Goal: Navigation & Orientation: Find specific page/section

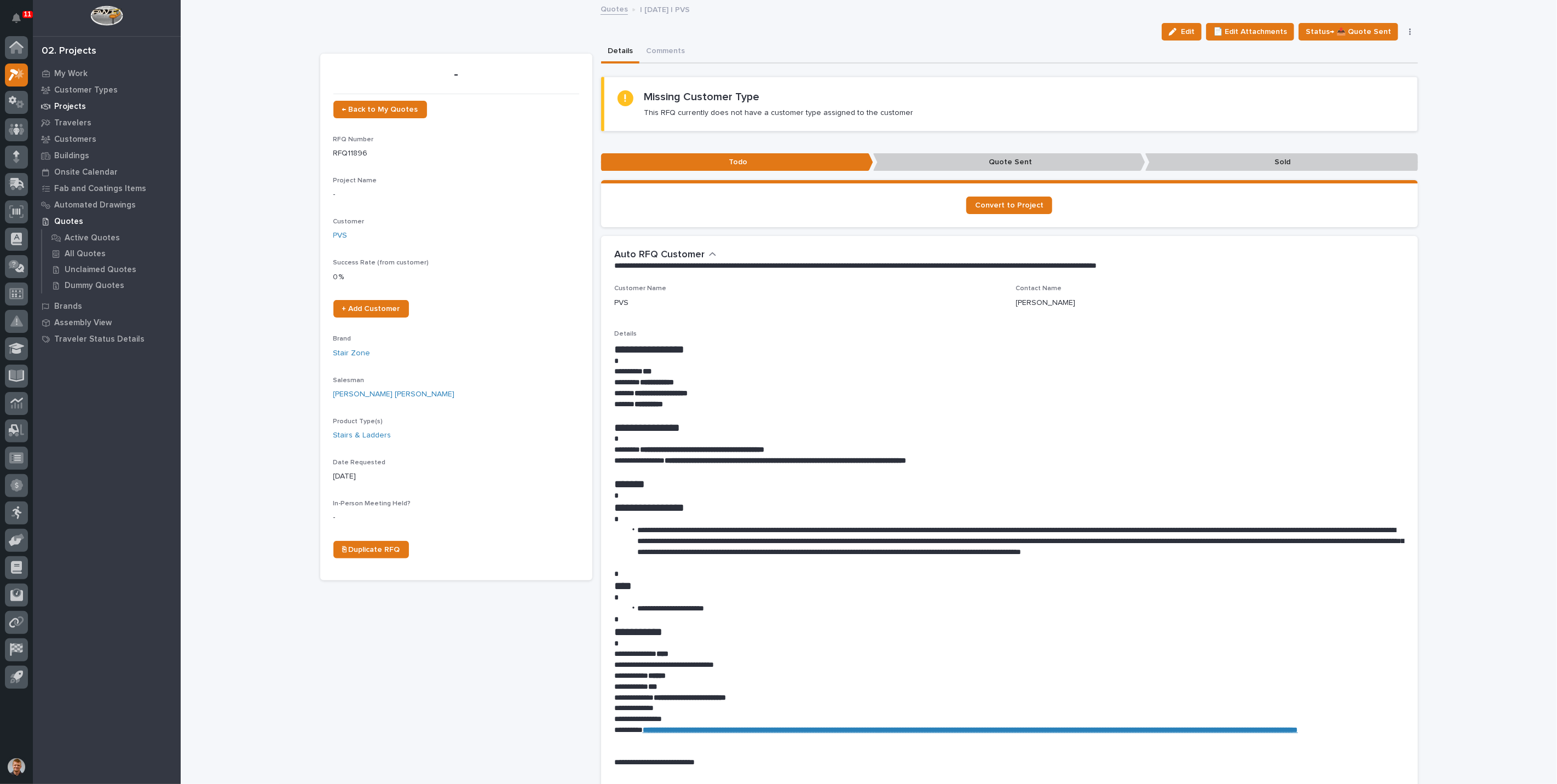
click at [74, 109] on p "Projects" at bounding box center [70, 107] width 32 height 10
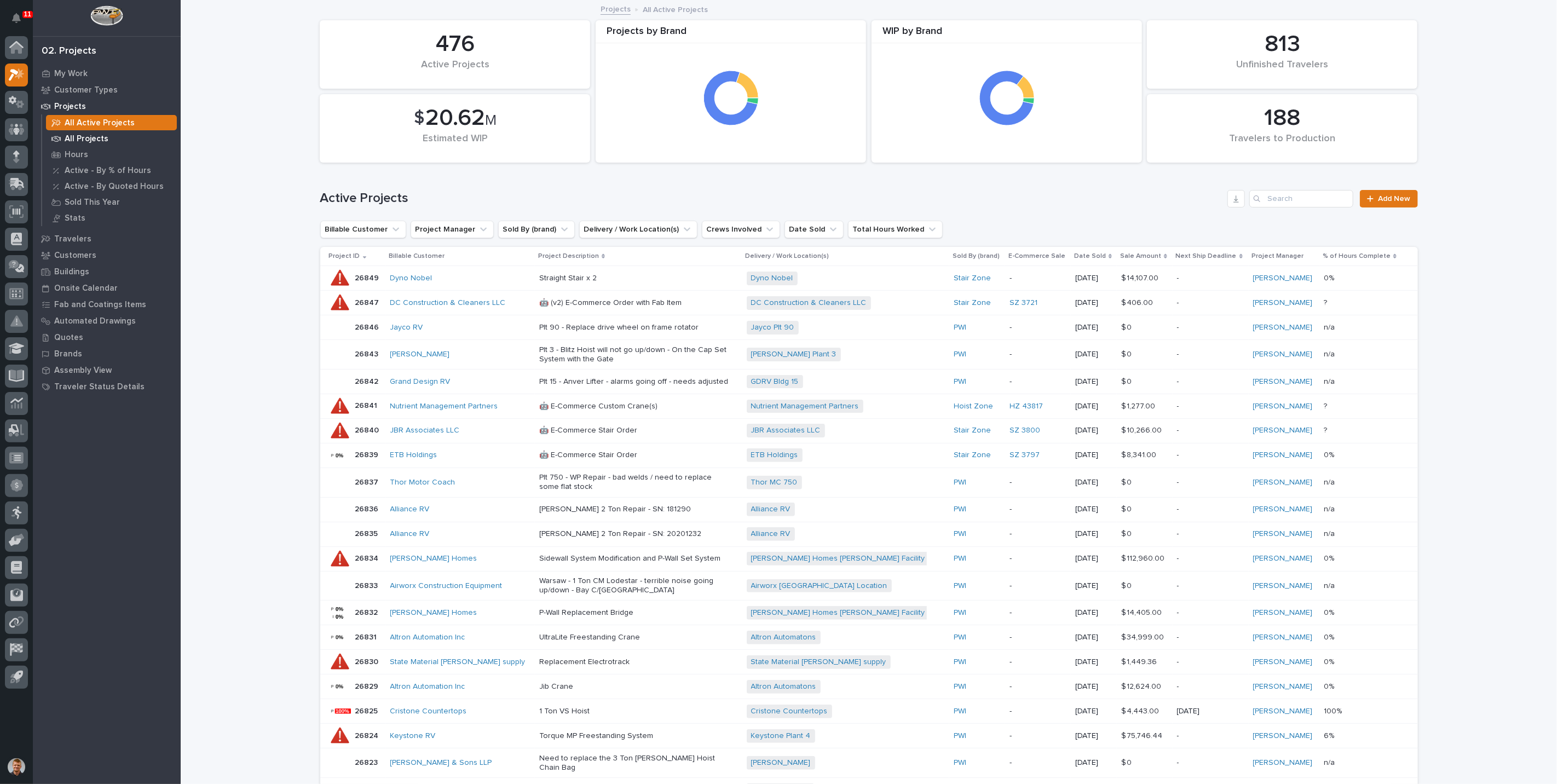
click at [75, 136] on p "All Projects" at bounding box center [87, 139] width 44 height 10
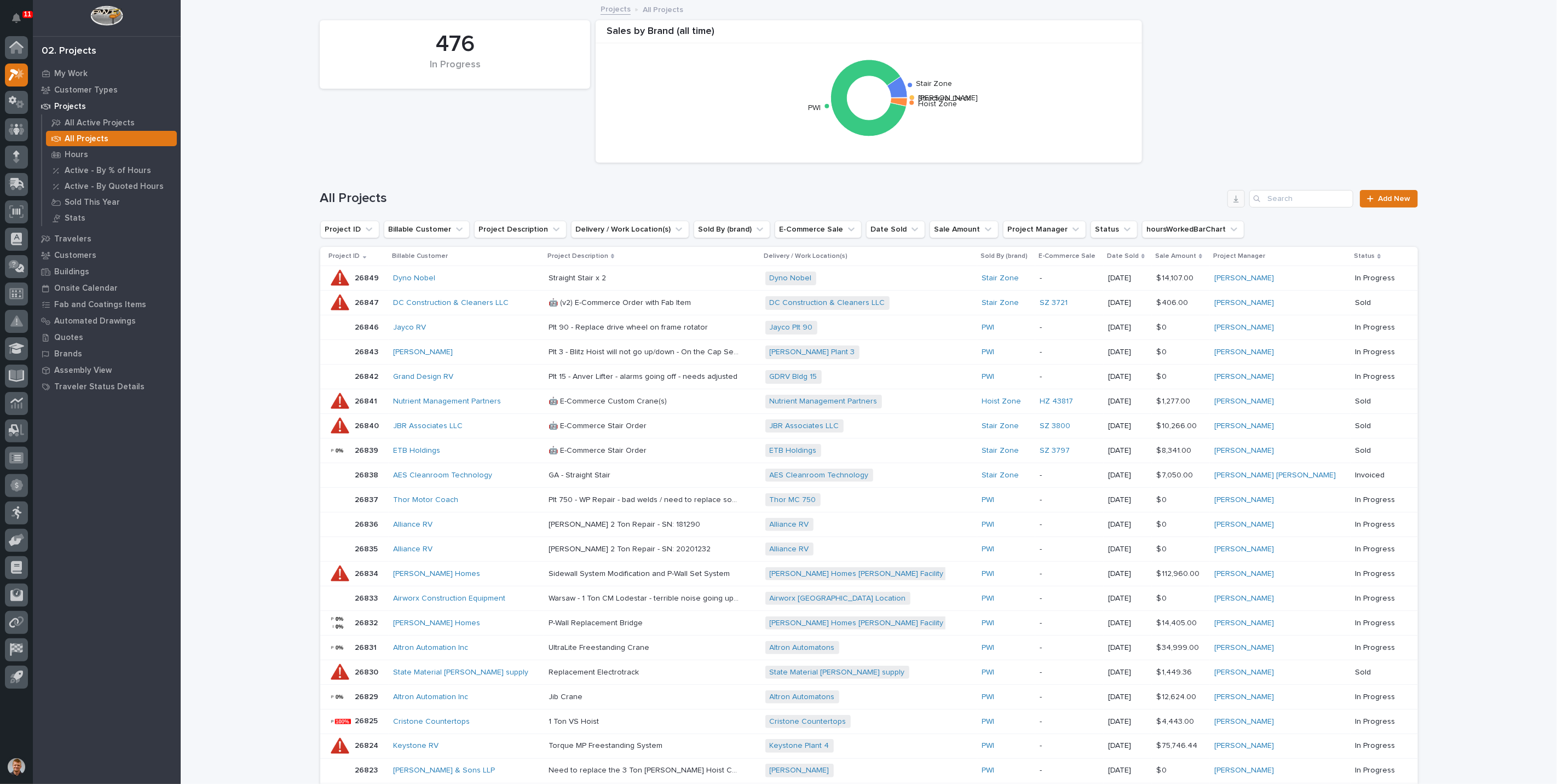
click at [1232, 199] on icon "button" at bounding box center [1237, 199] width 9 height 9
click at [72, 268] on p "Buildings" at bounding box center [72, 272] width 35 height 10
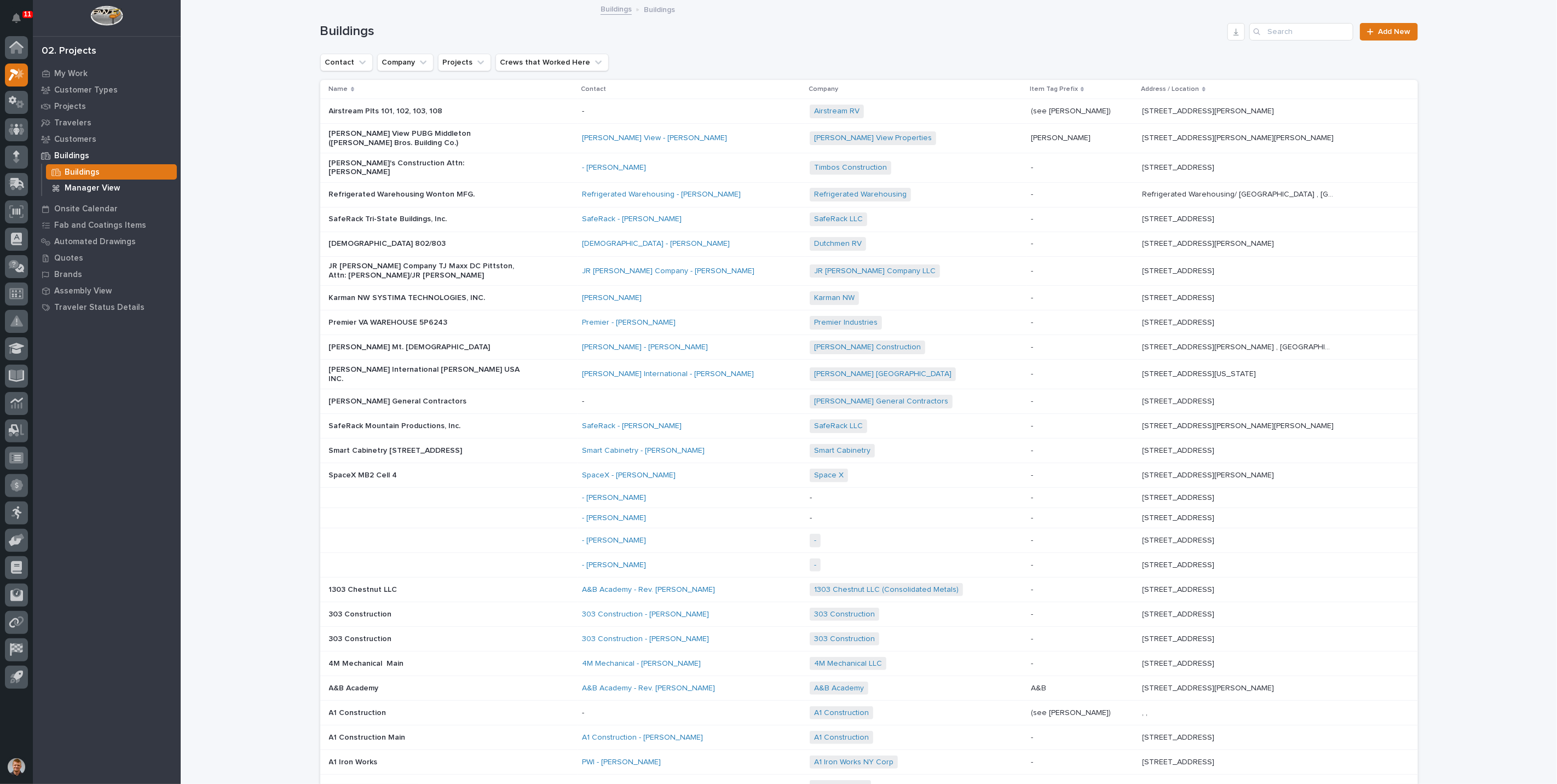
click at [85, 187] on p "Manager View" at bounding box center [92, 188] width 55 height 10
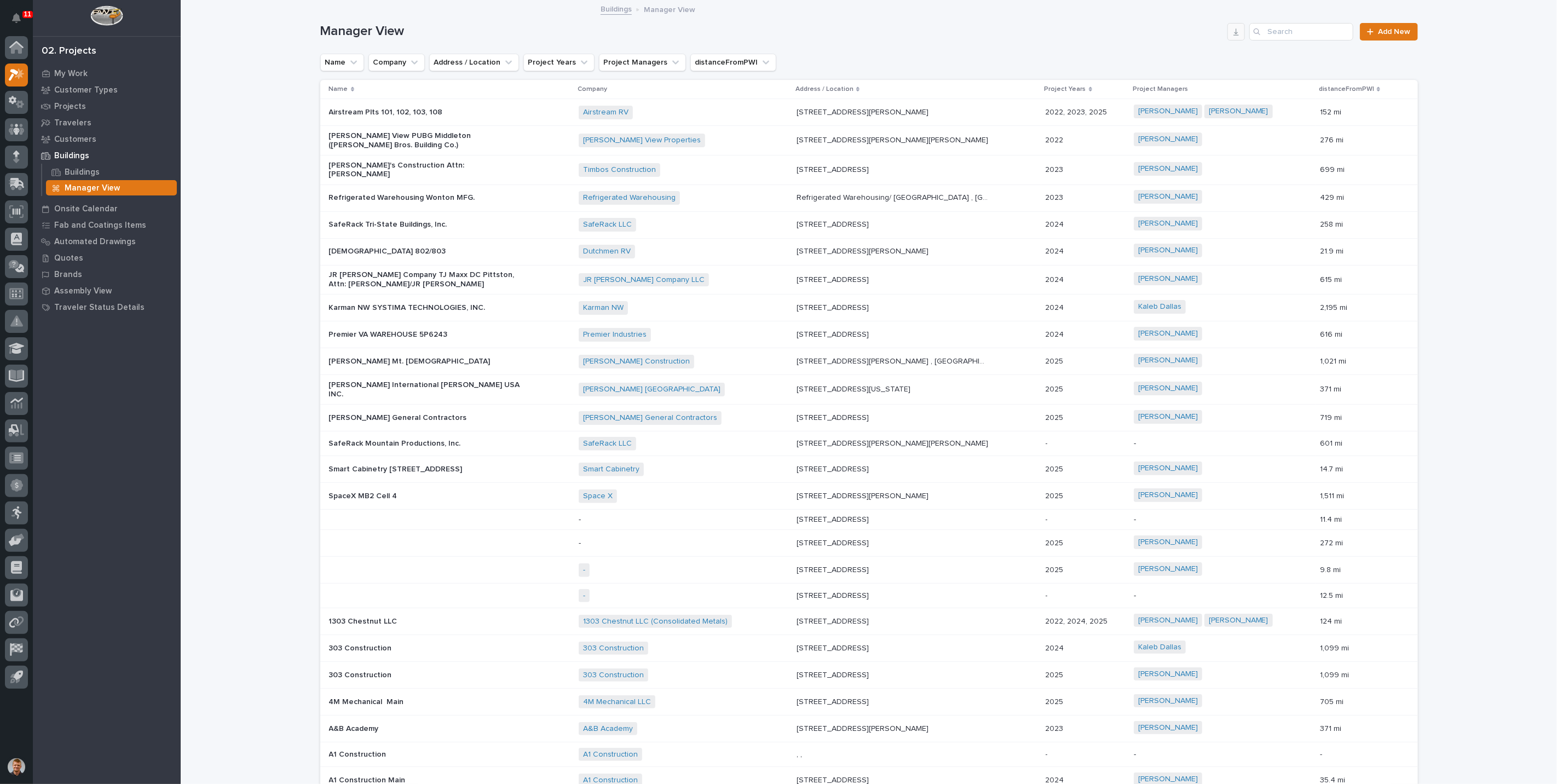
click at [1237, 34] on icon "button" at bounding box center [1237, 32] width 9 height 9
click at [1433, 92] on div "Loading... Saving… Loading... Saving… Manager View Add New Name Company Address…" at bounding box center [869, 496] width 1377 height 991
click at [74, 256] on p "Quotes" at bounding box center [68, 258] width 29 height 10
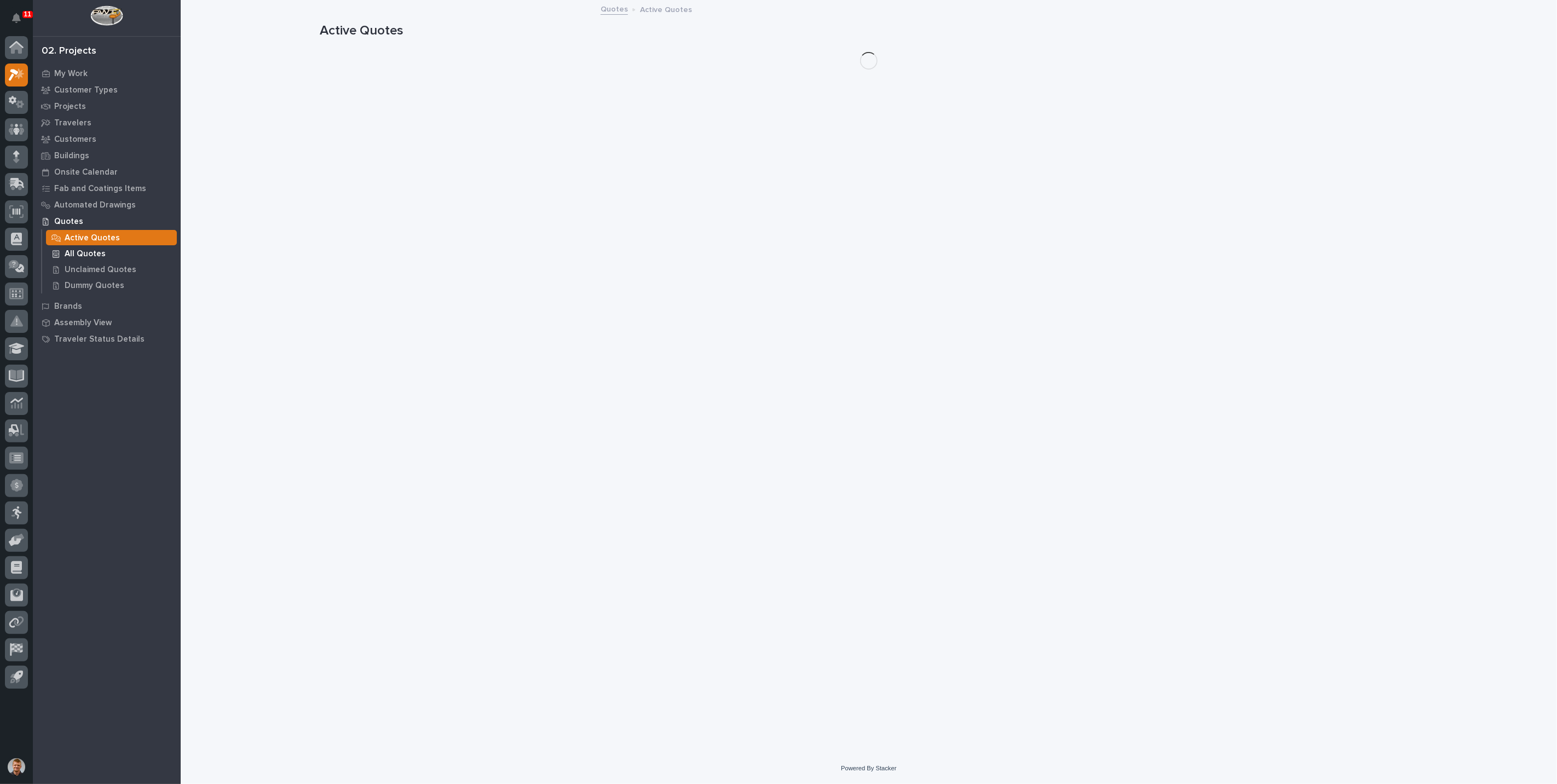
click at [75, 256] on p "All Quotes" at bounding box center [85, 254] width 41 height 10
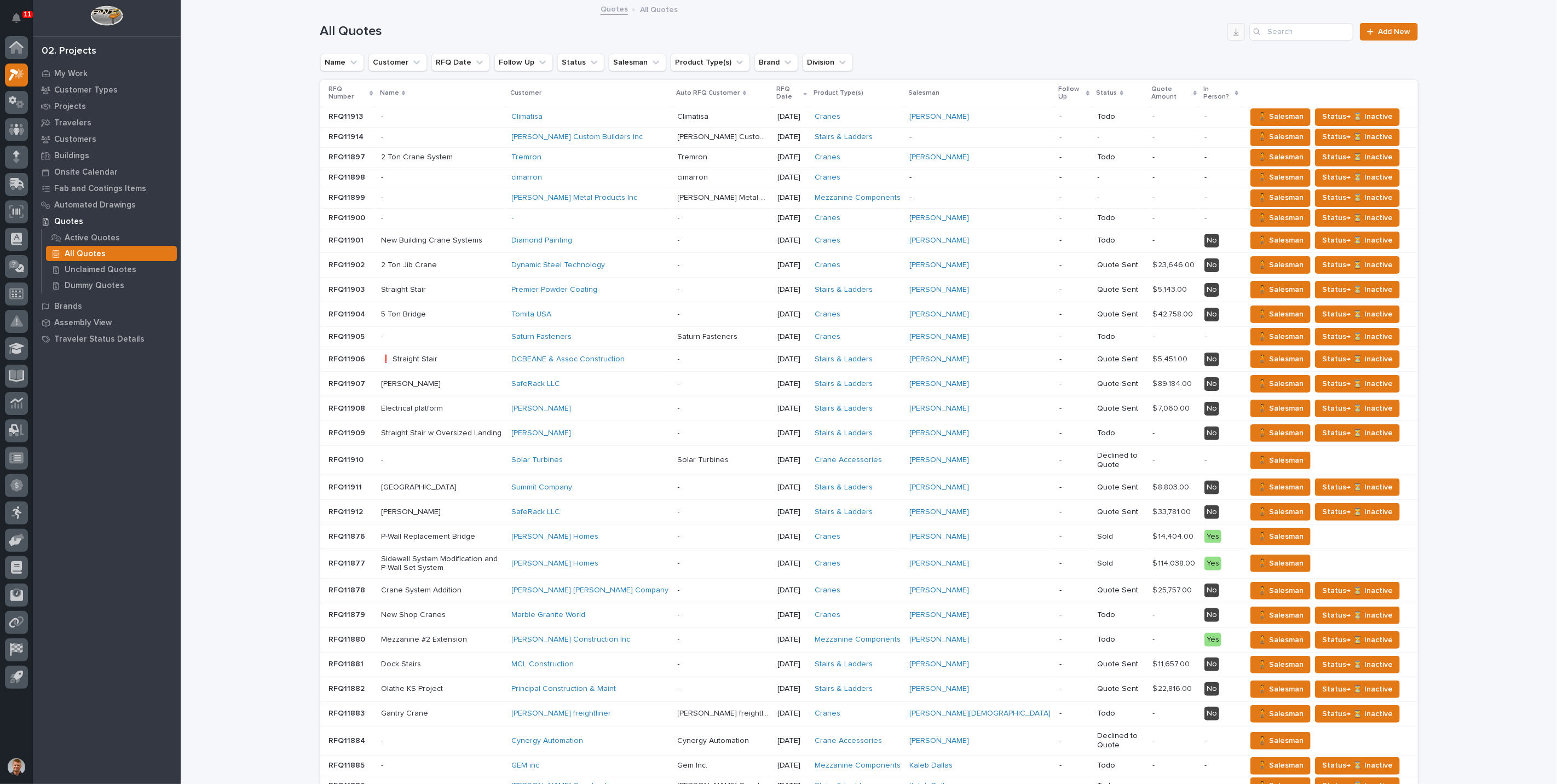
click at [1232, 34] on icon "button" at bounding box center [1237, 32] width 9 height 9
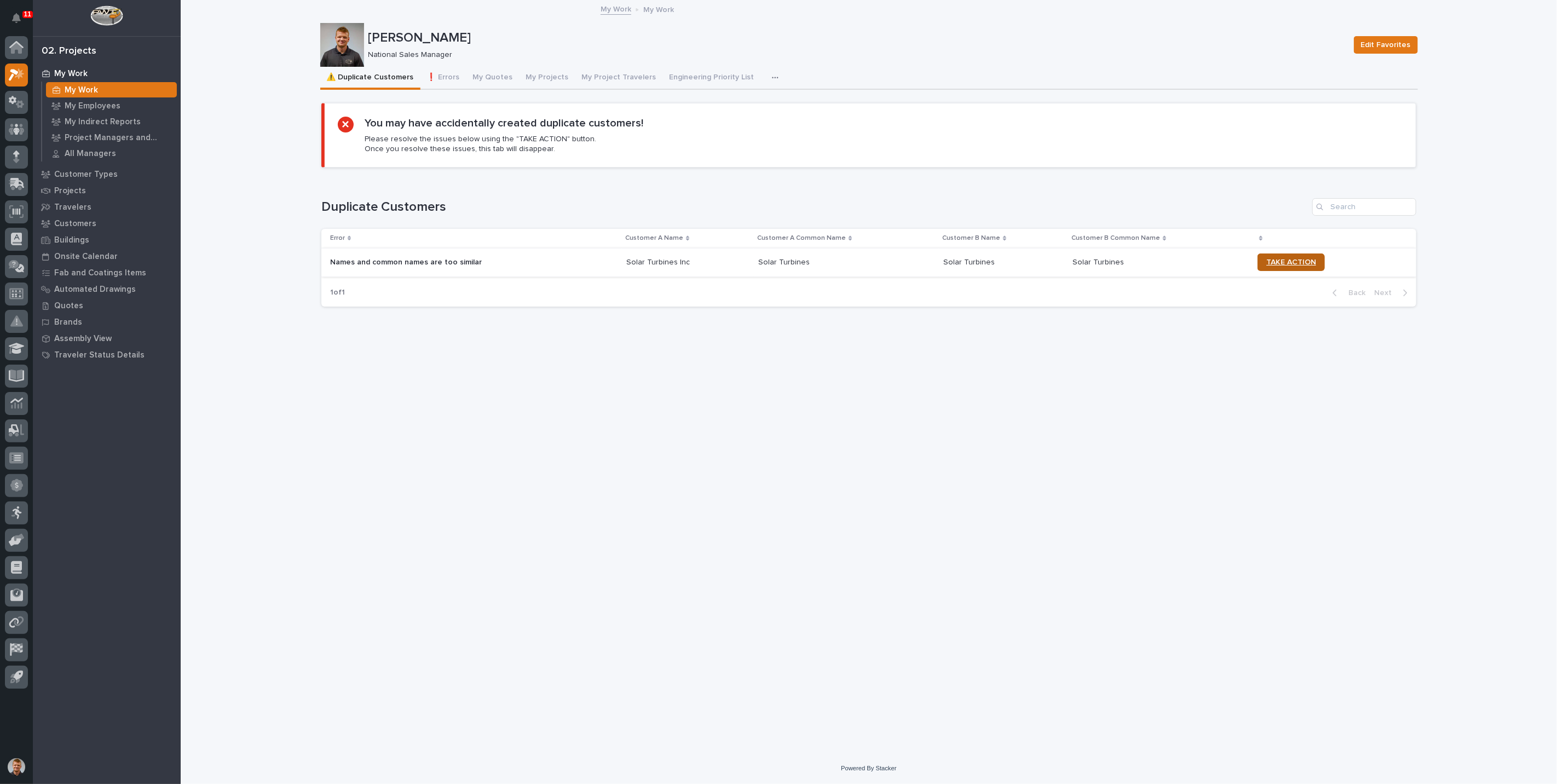
click at [1302, 263] on span "TAKE ACTION" at bounding box center [1291, 262] width 50 height 8
